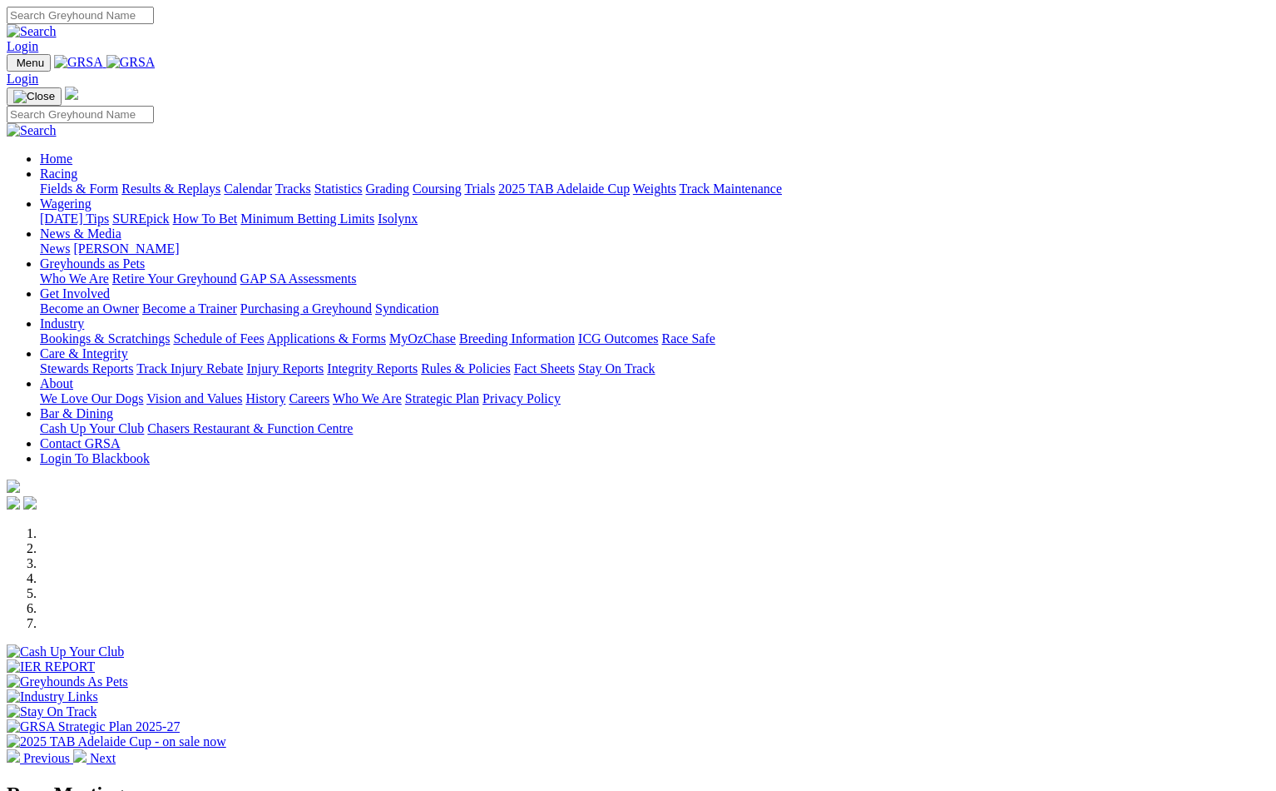
scroll to position [416, 0]
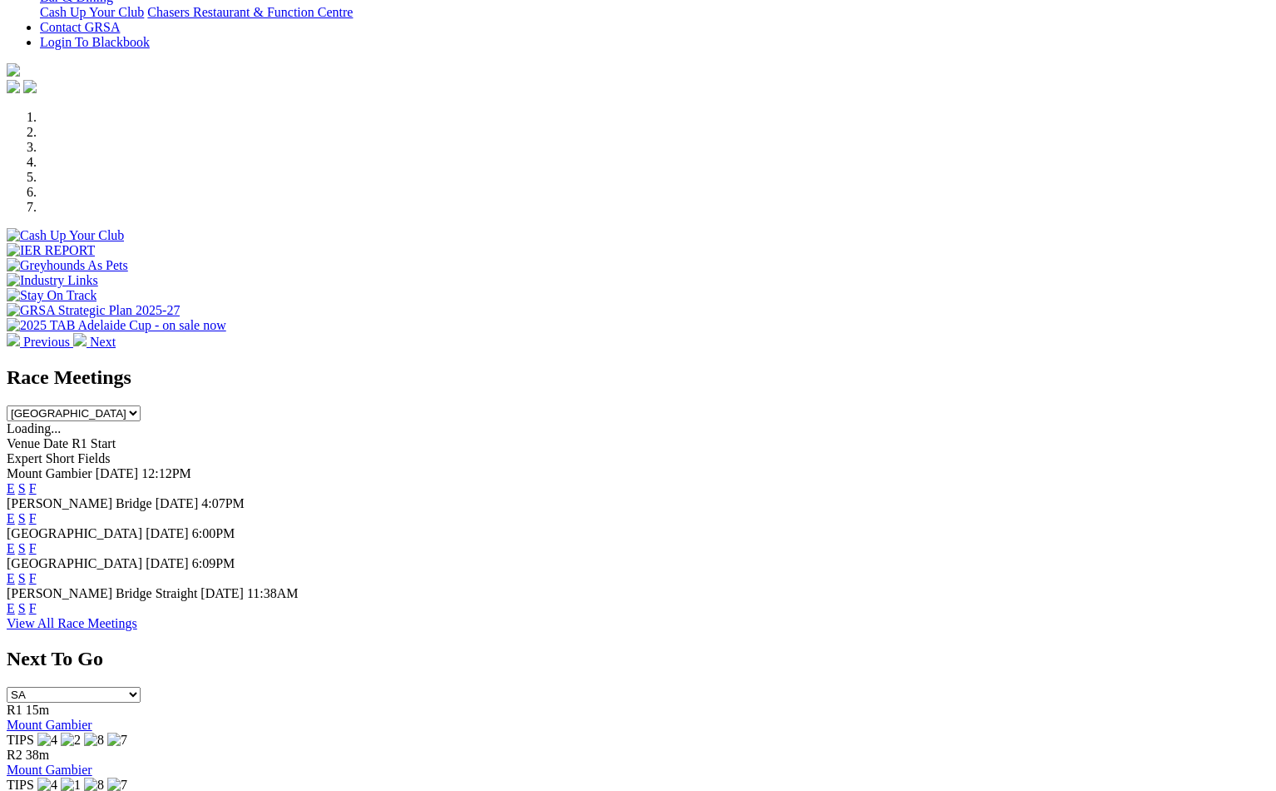
click at [37, 541] on link "F" at bounding box center [32, 548] width 7 height 14
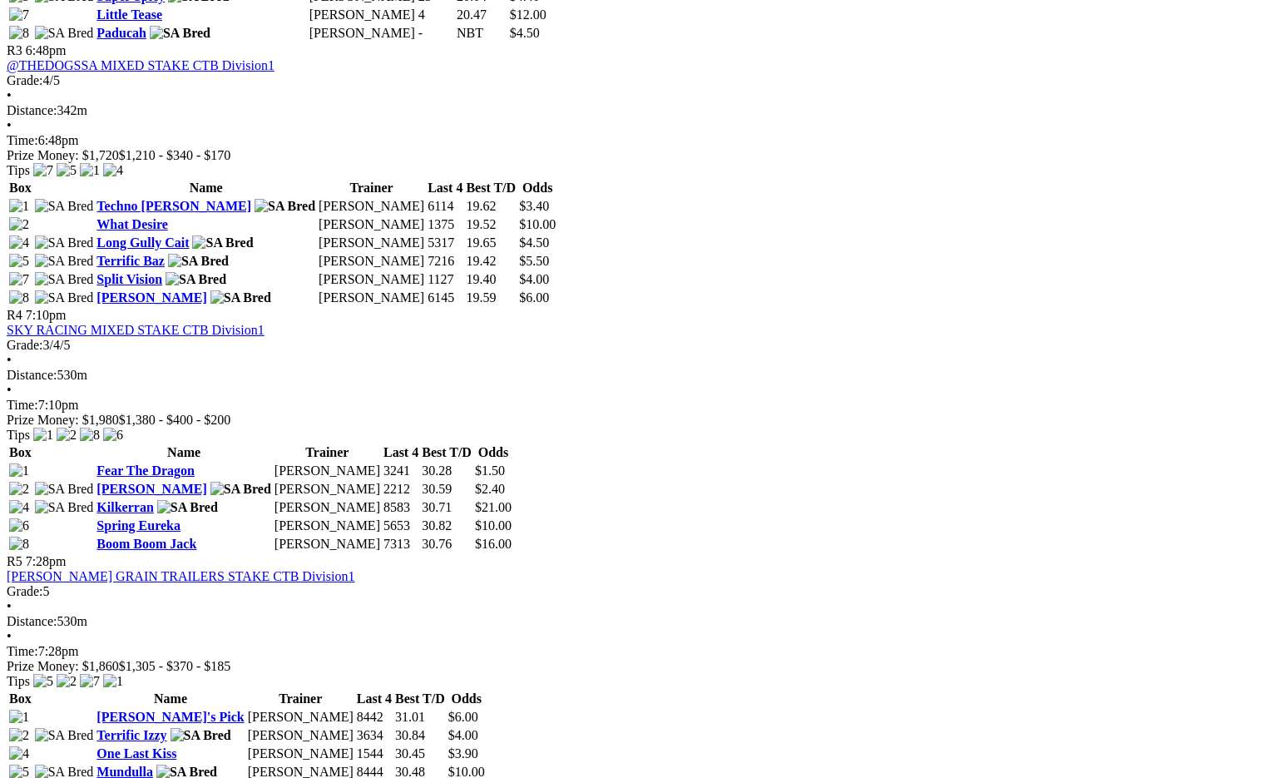
scroll to position [1331, 0]
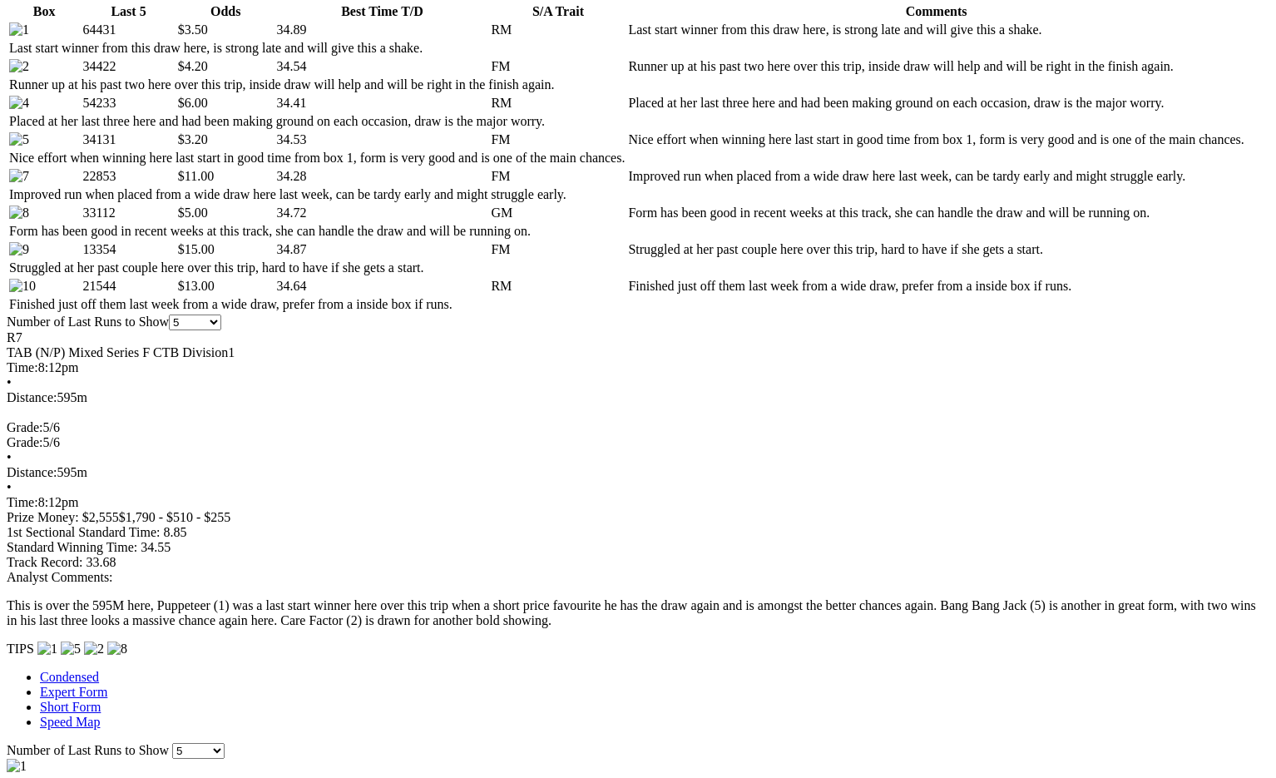
scroll to position [832, 0]
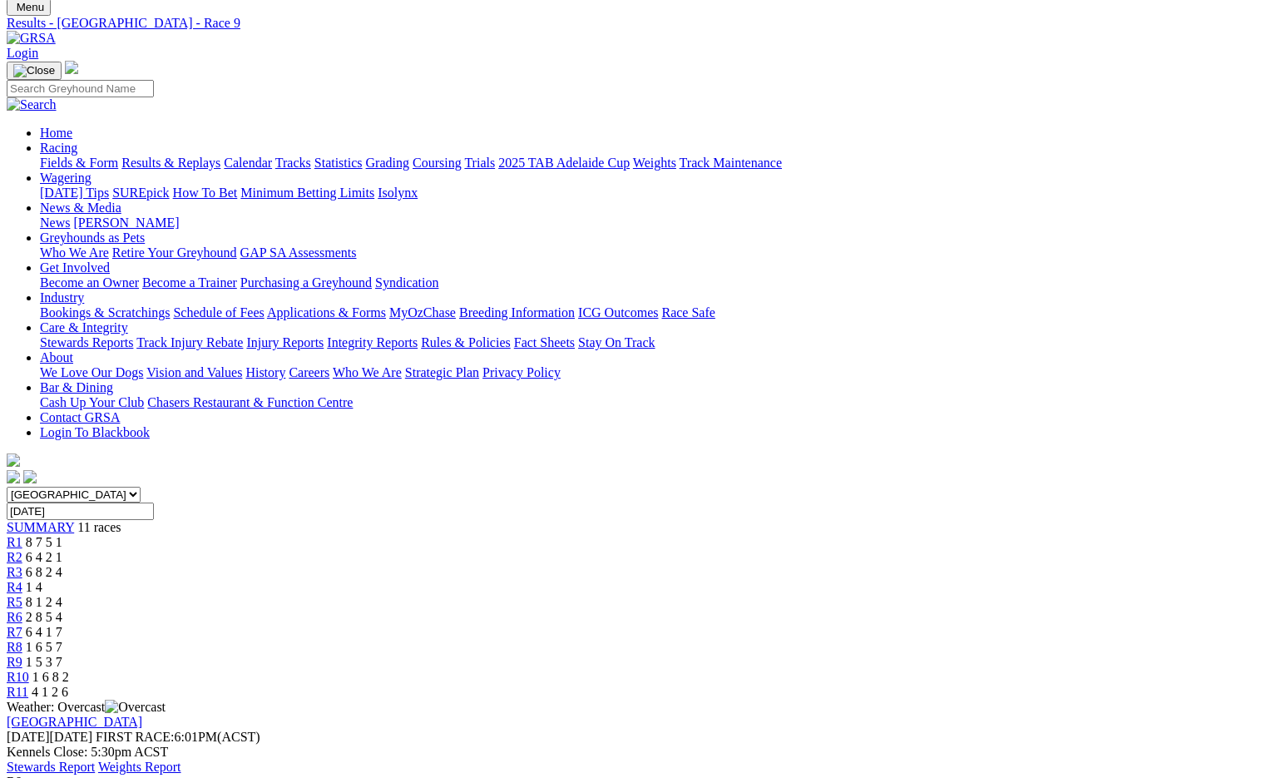
scroll to position [83, 0]
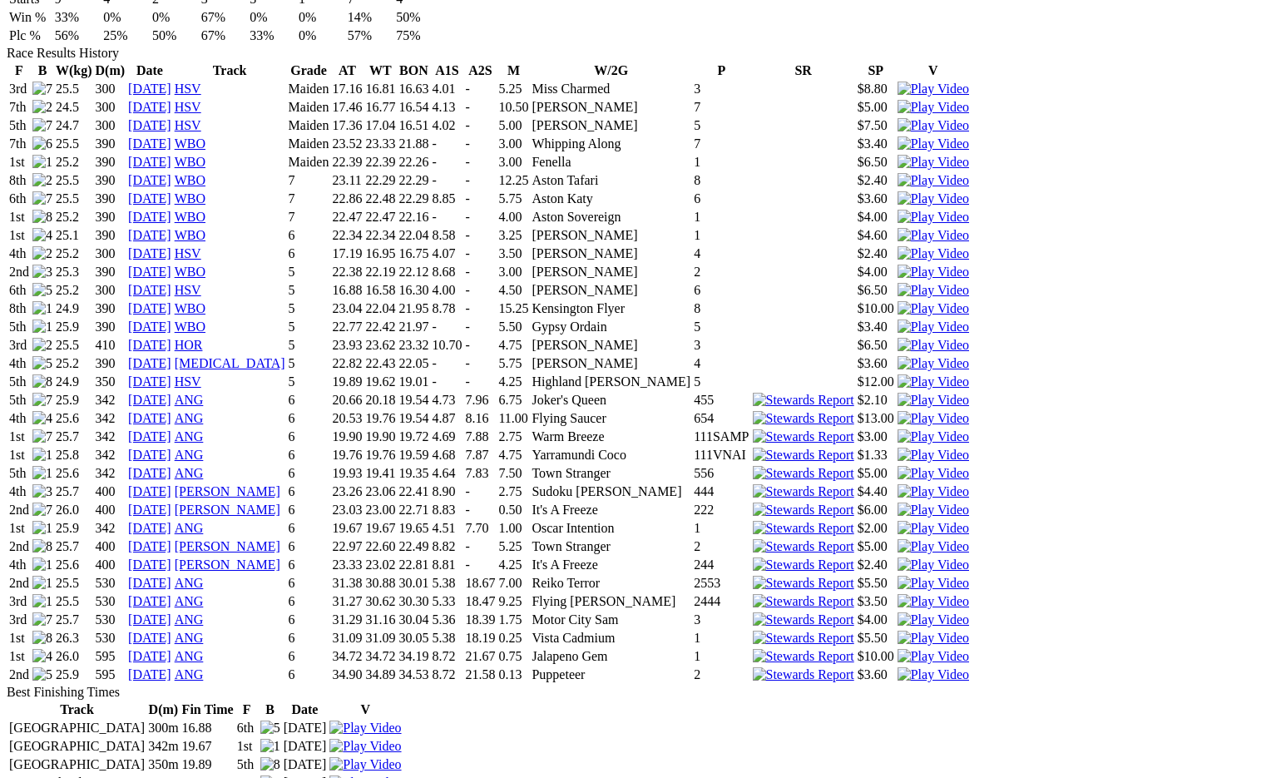
scroll to position [1165, 0]
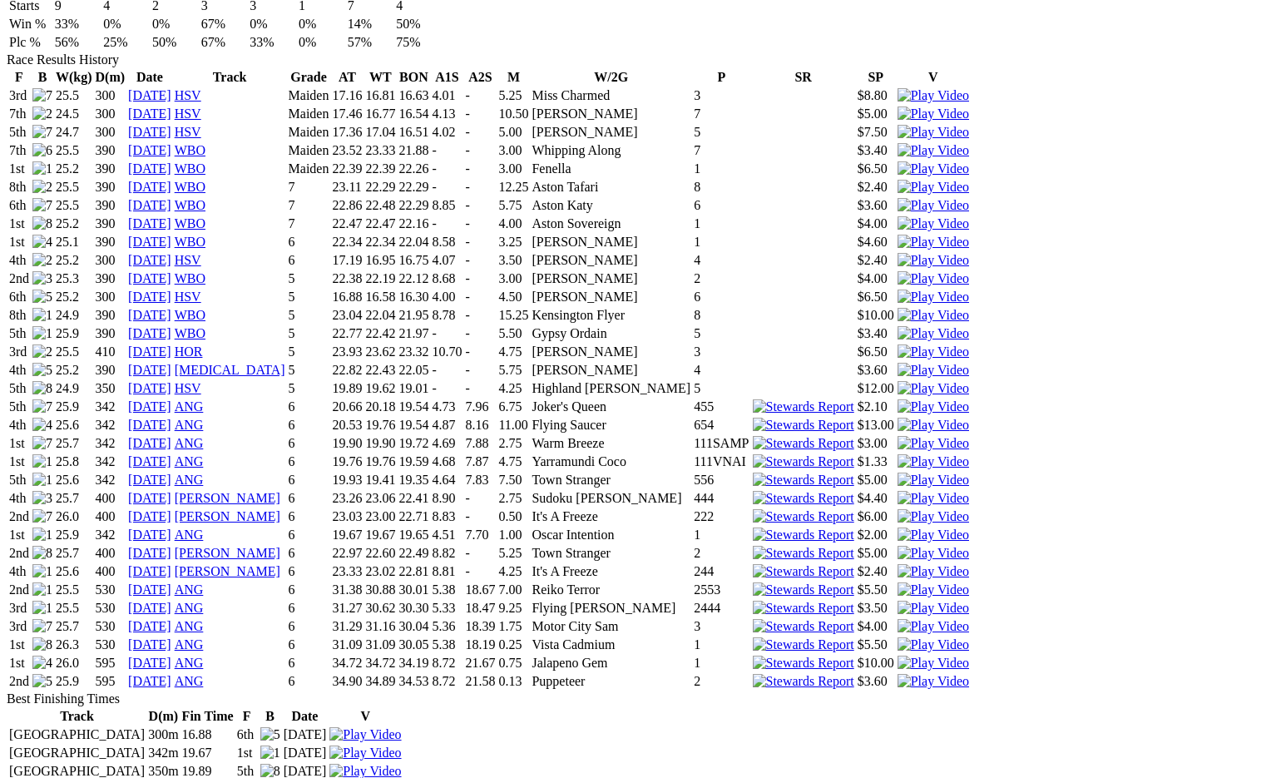
click at [171, 656] on link "31 Jul 25" at bounding box center [149, 663] width 43 height 14
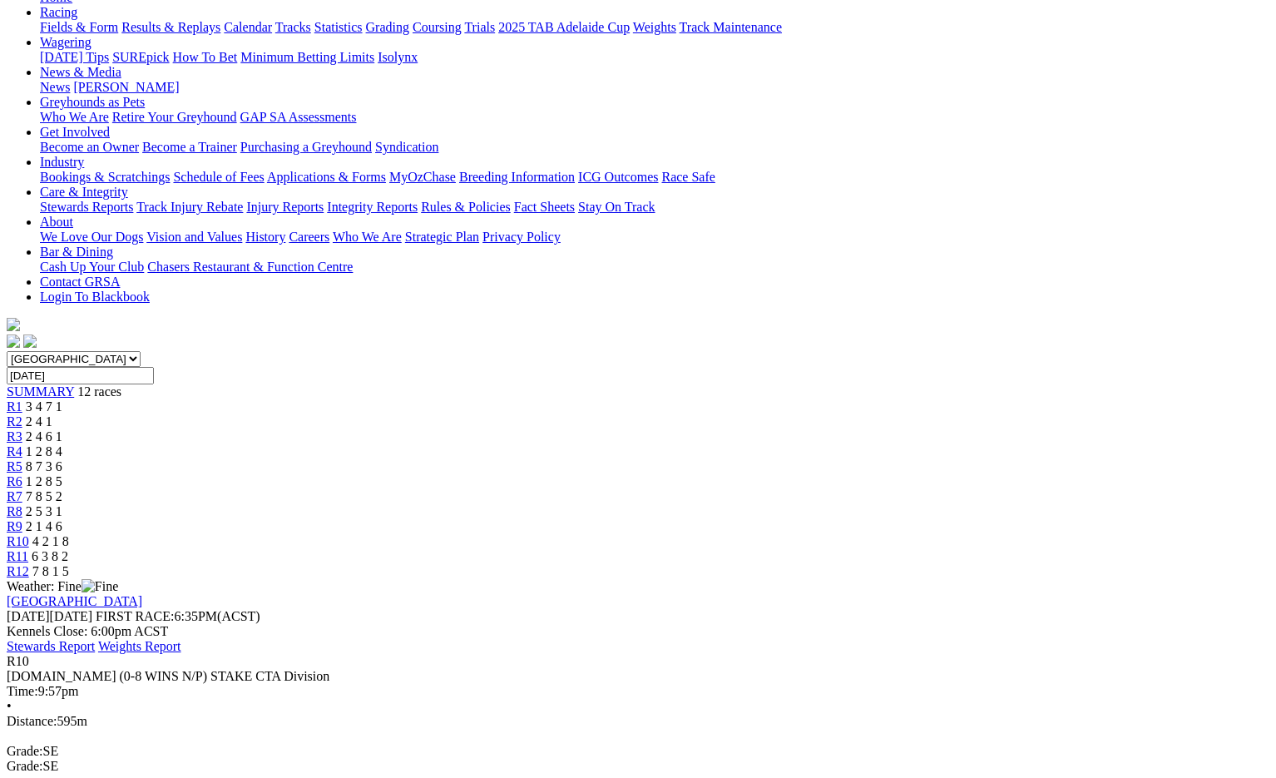
scroll to position [333, 0]
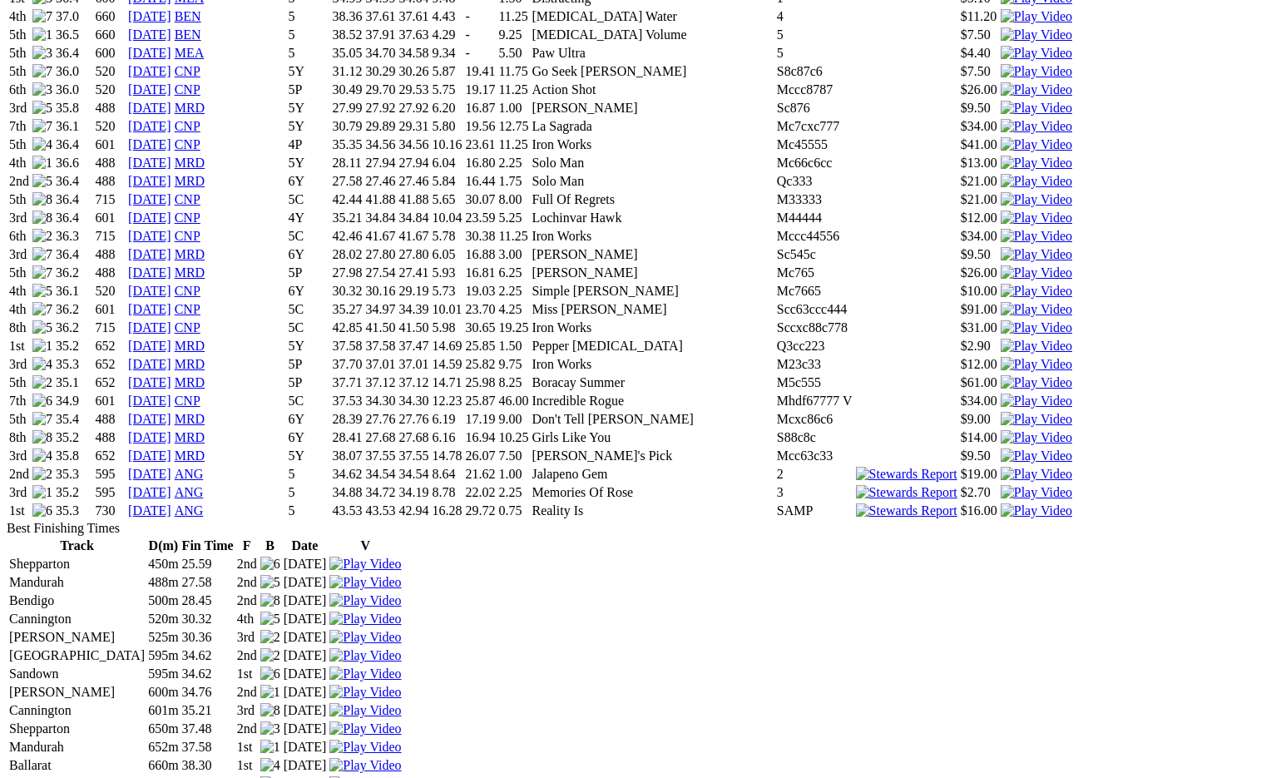
scroll to position [1581, 0]
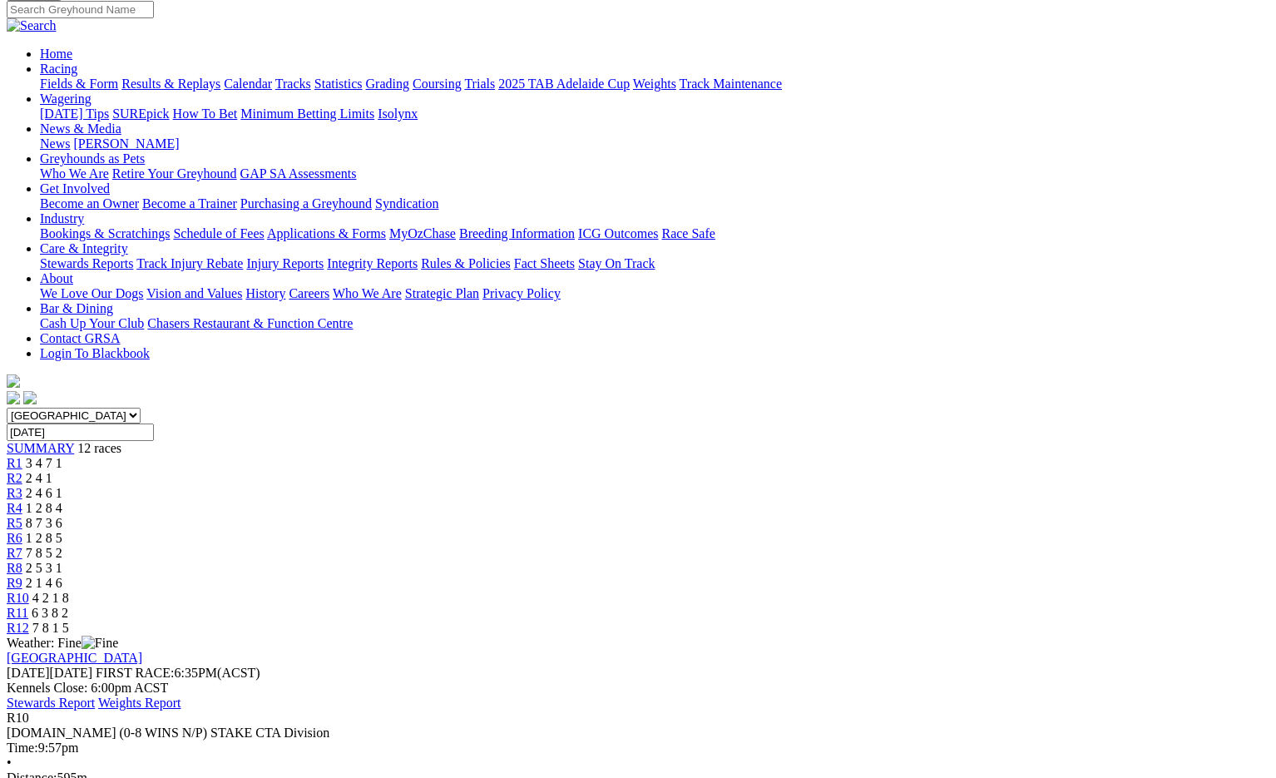
scroll to position [499, 0]
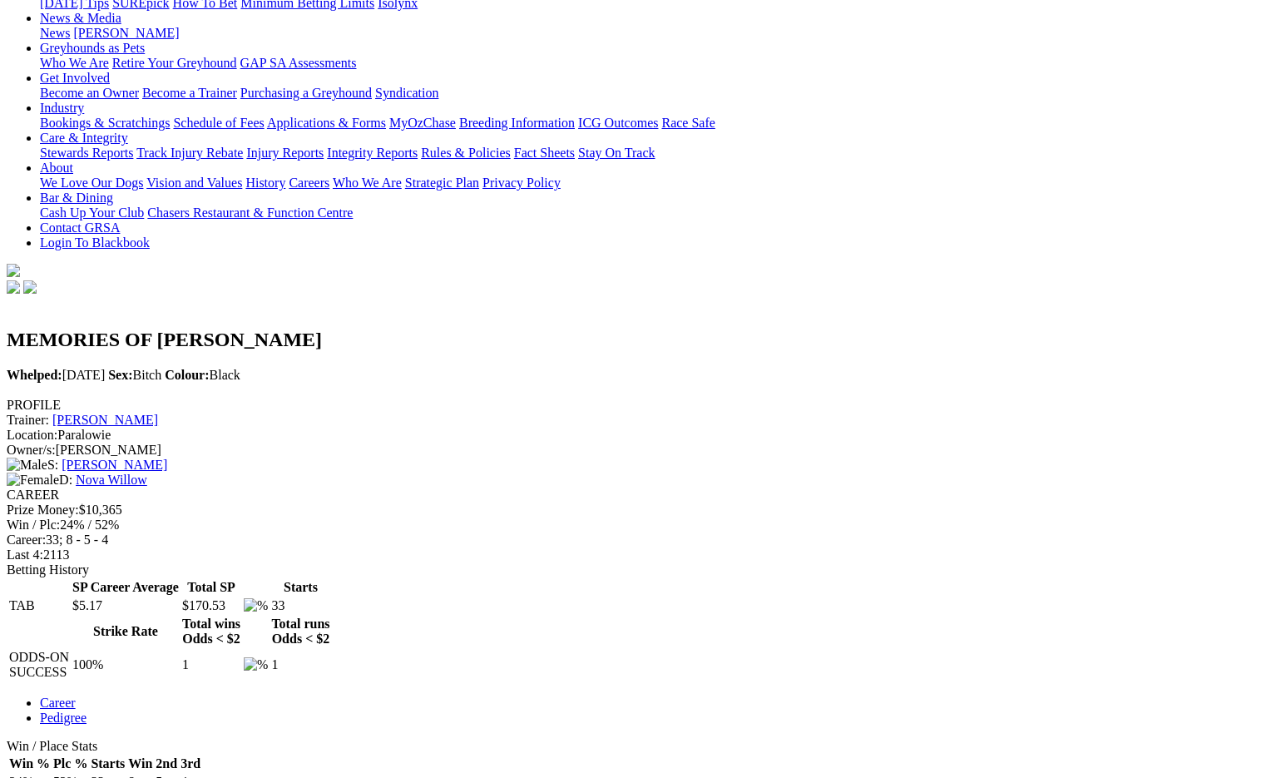
scroll to position [250, 0]
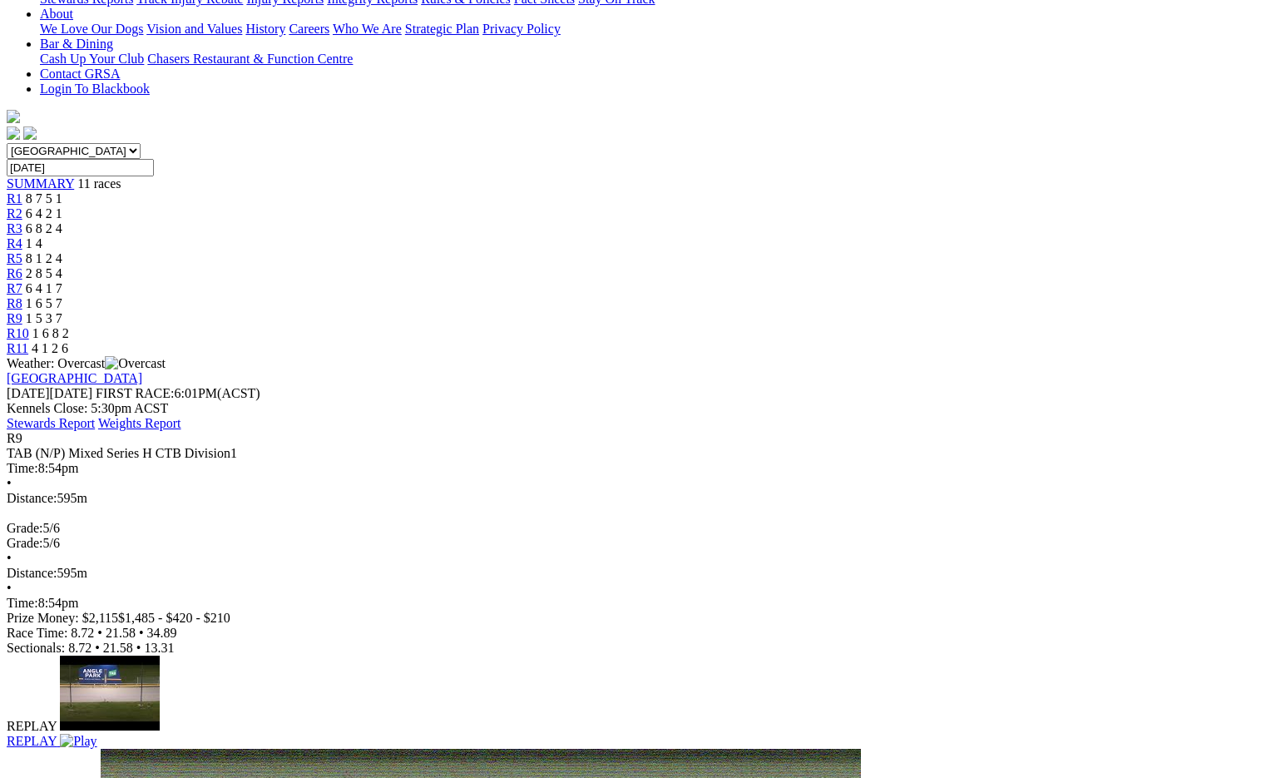
scroll to position [539, 0]
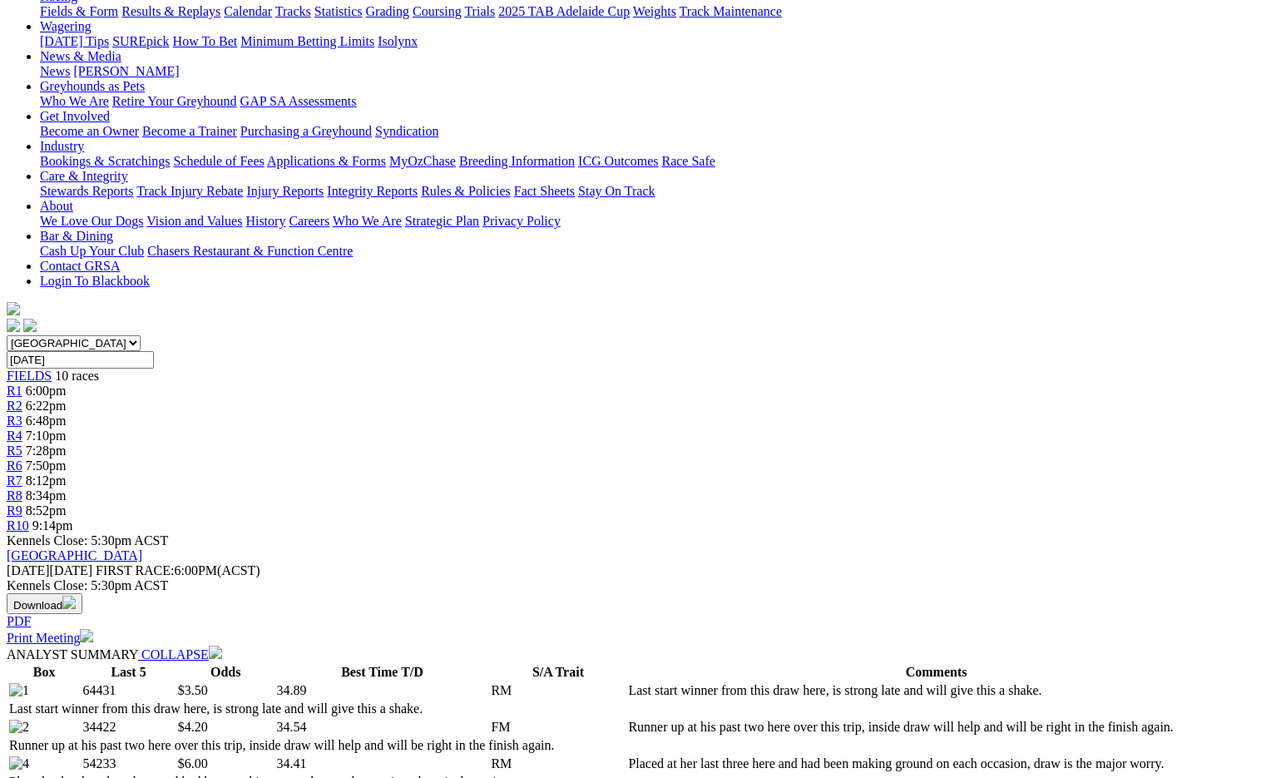
scroll to position [499, 0]
